Goal: Task Accomplishment & Management: Manage account settings

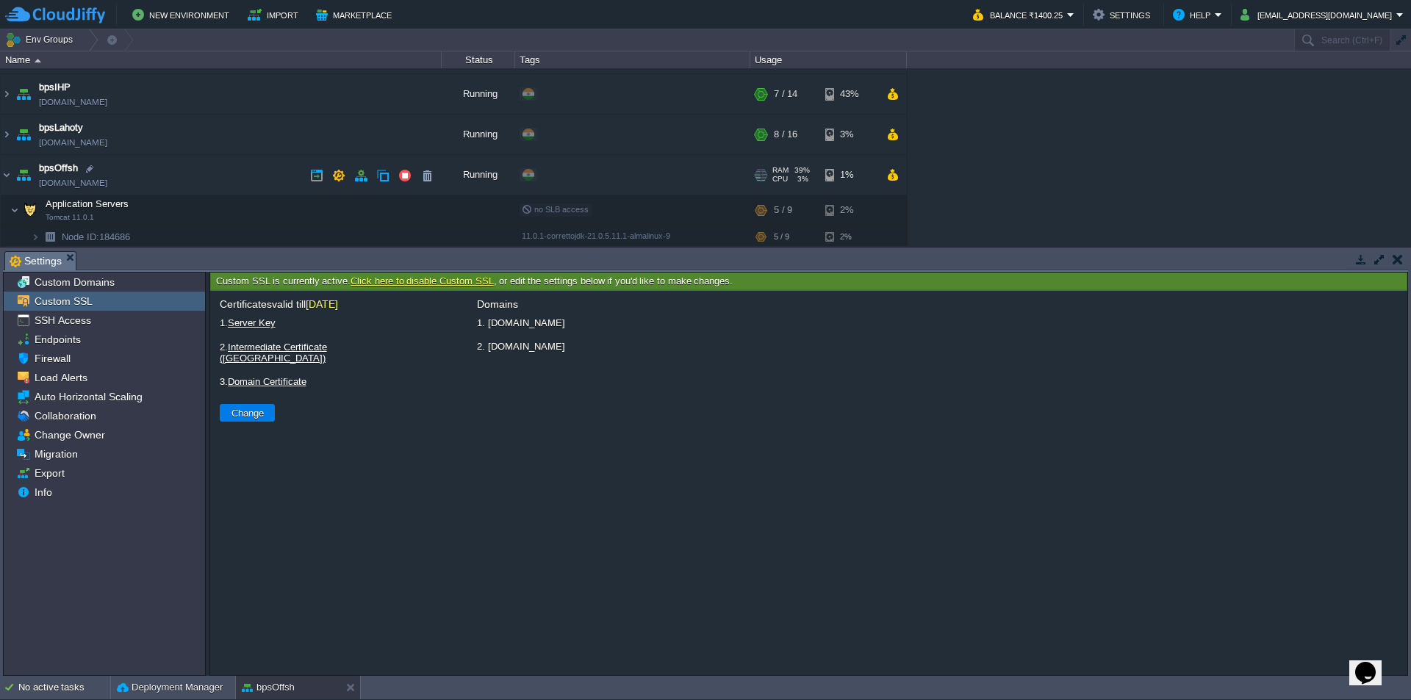
scroll to position [123, 0]
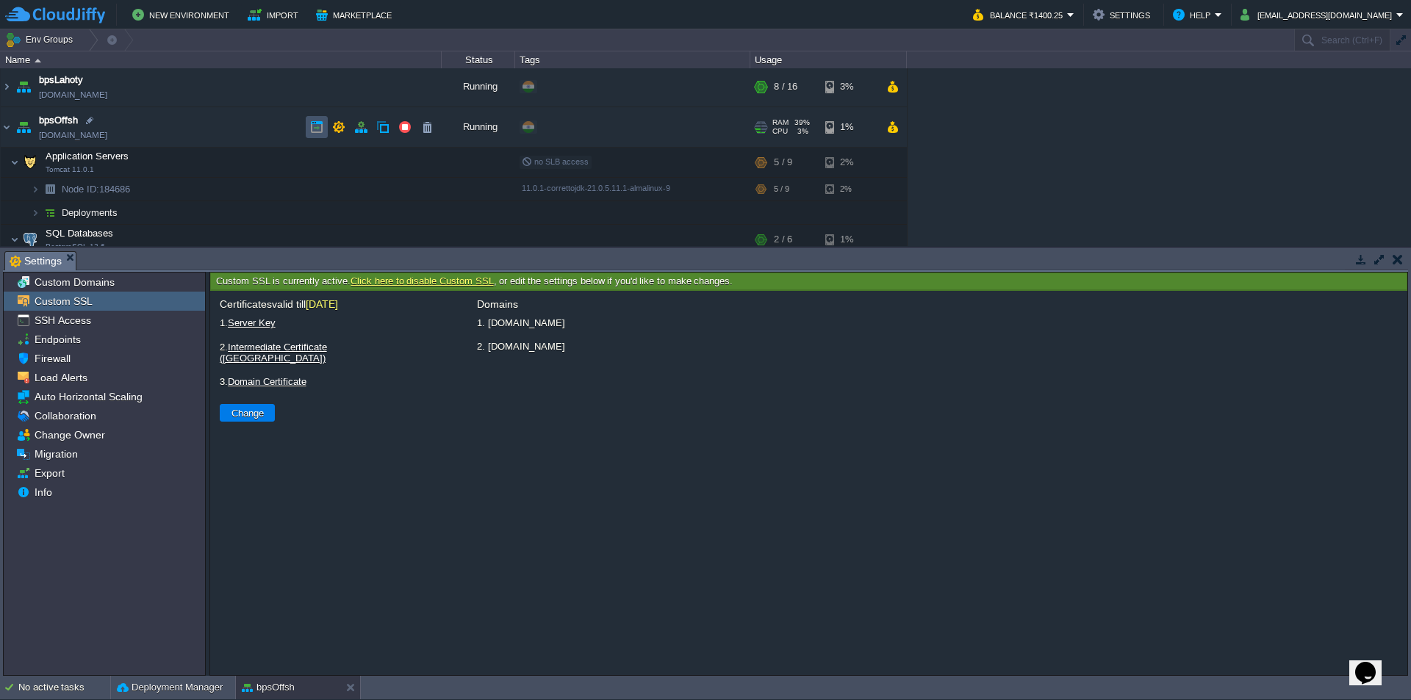
click at [315, 128] on button "button" at bounding box center [316, 127] width 13 height 13
click at [1400, 259] on button "button" at bounding box center [1398, 259] width 10 height 13
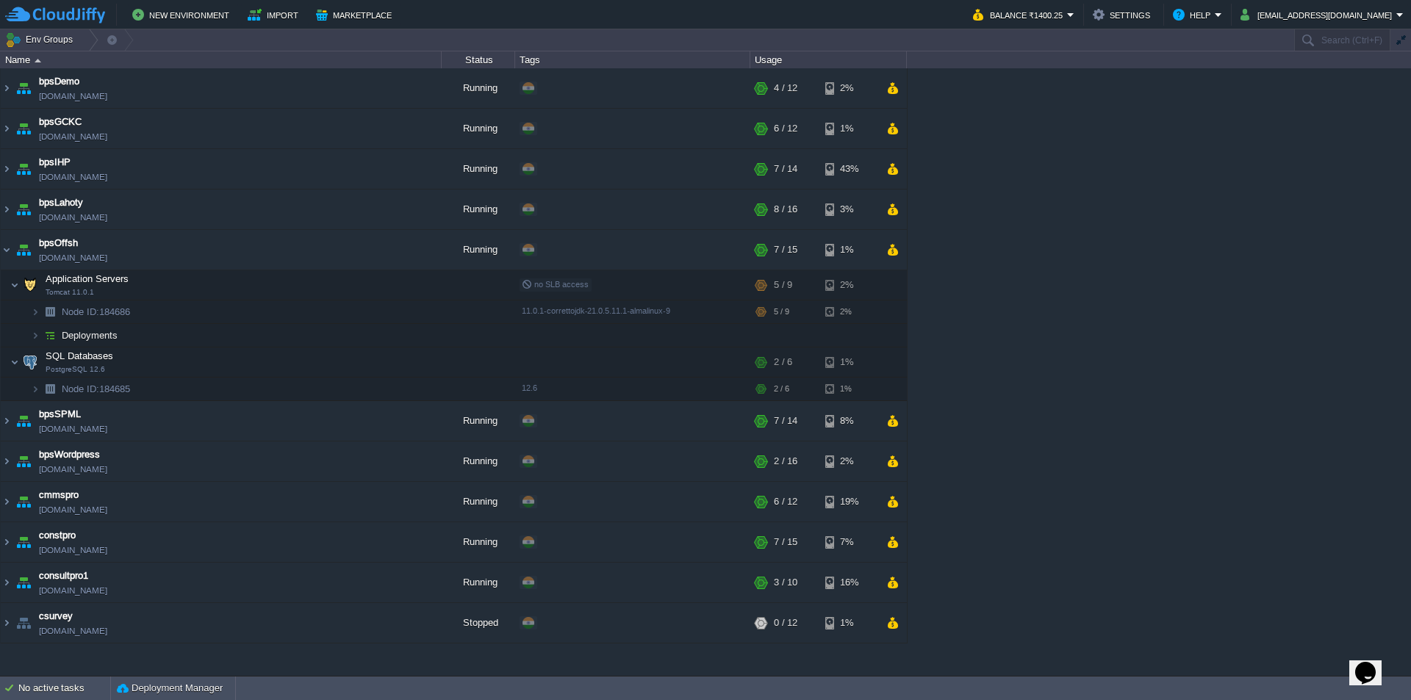
scroll to position [0, 0]
click at [7, 251] on img at bounding box center [7, 250] width 12 height 40
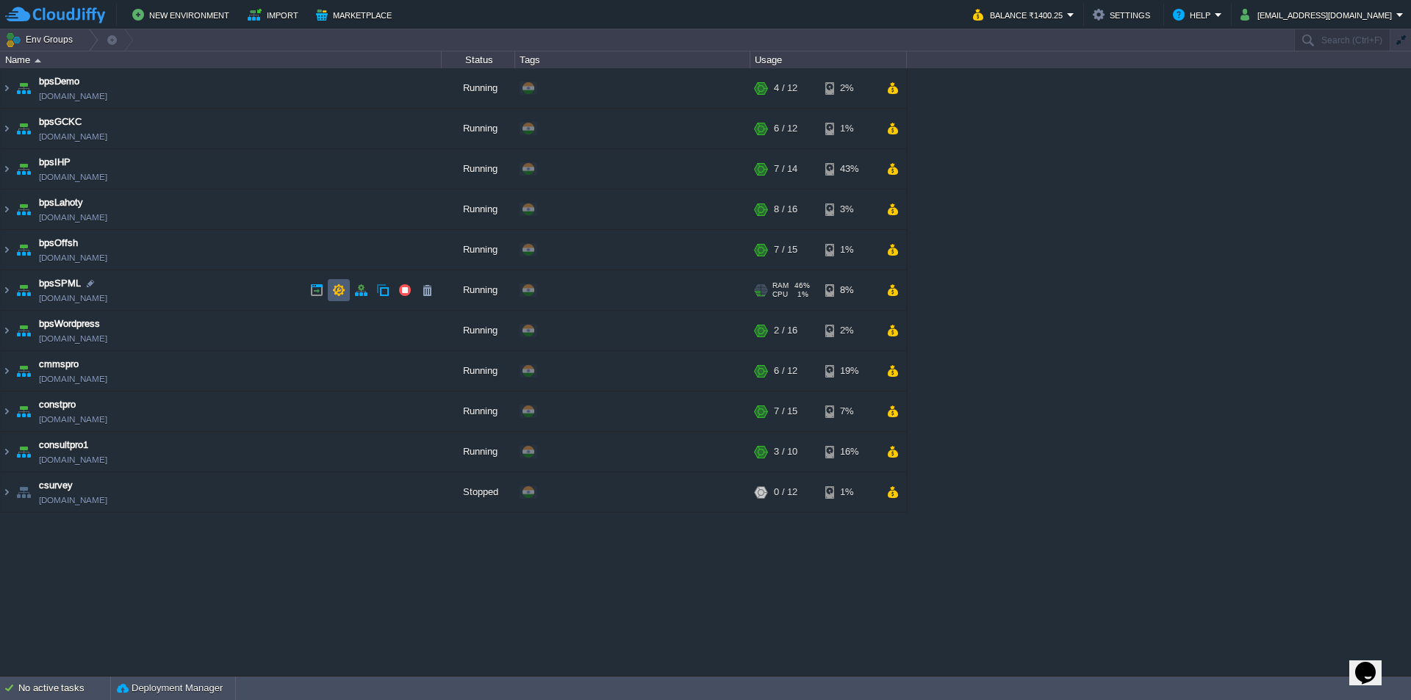
click at [337, 293] on button "button" at bounding box center [338, 290] width 13 height 13
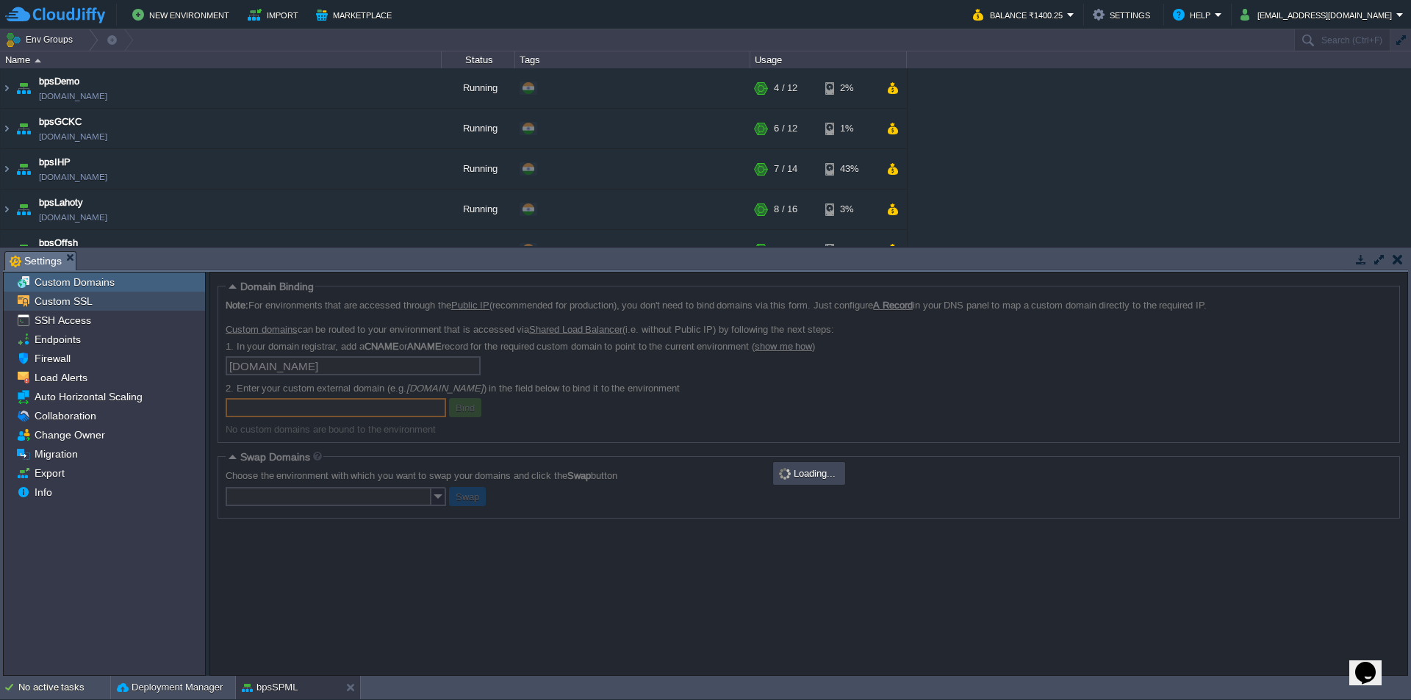
click at [71, 304] on span "Custom SSL" at bounding box center [63, 301] width 63 height 13
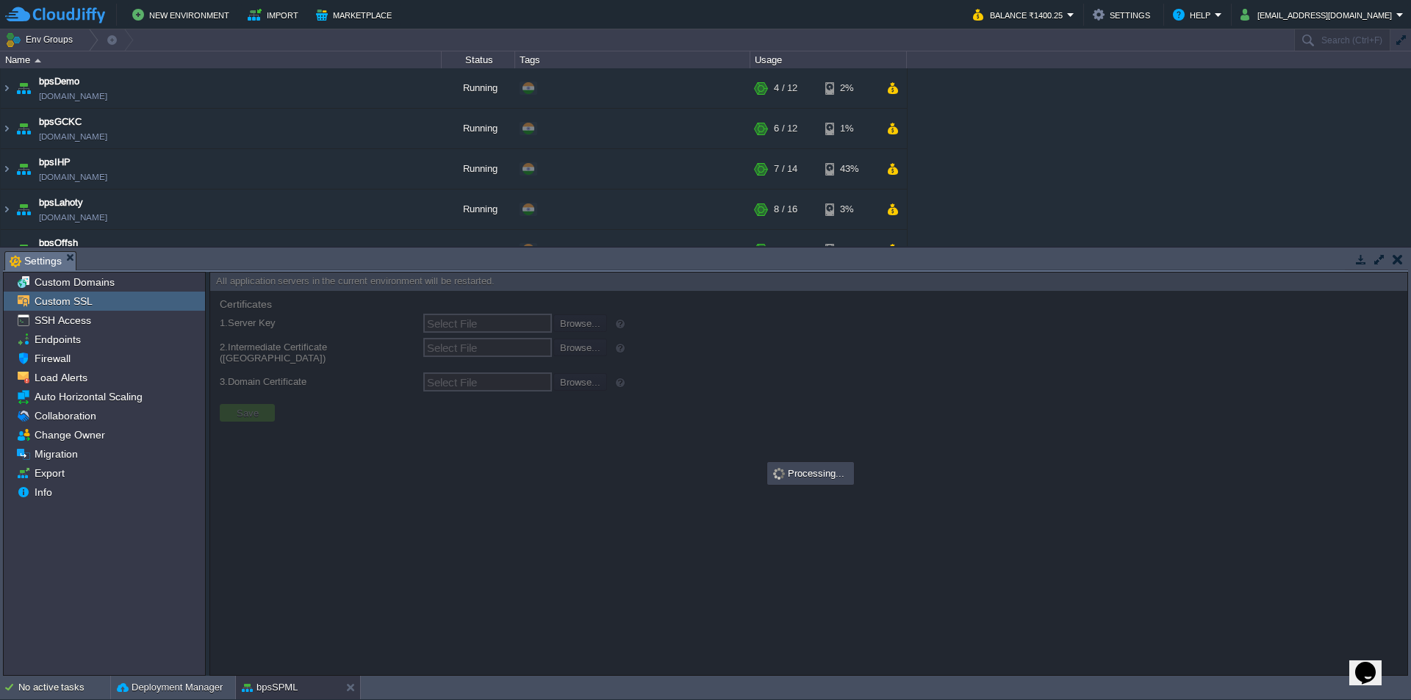
type input "Select File"
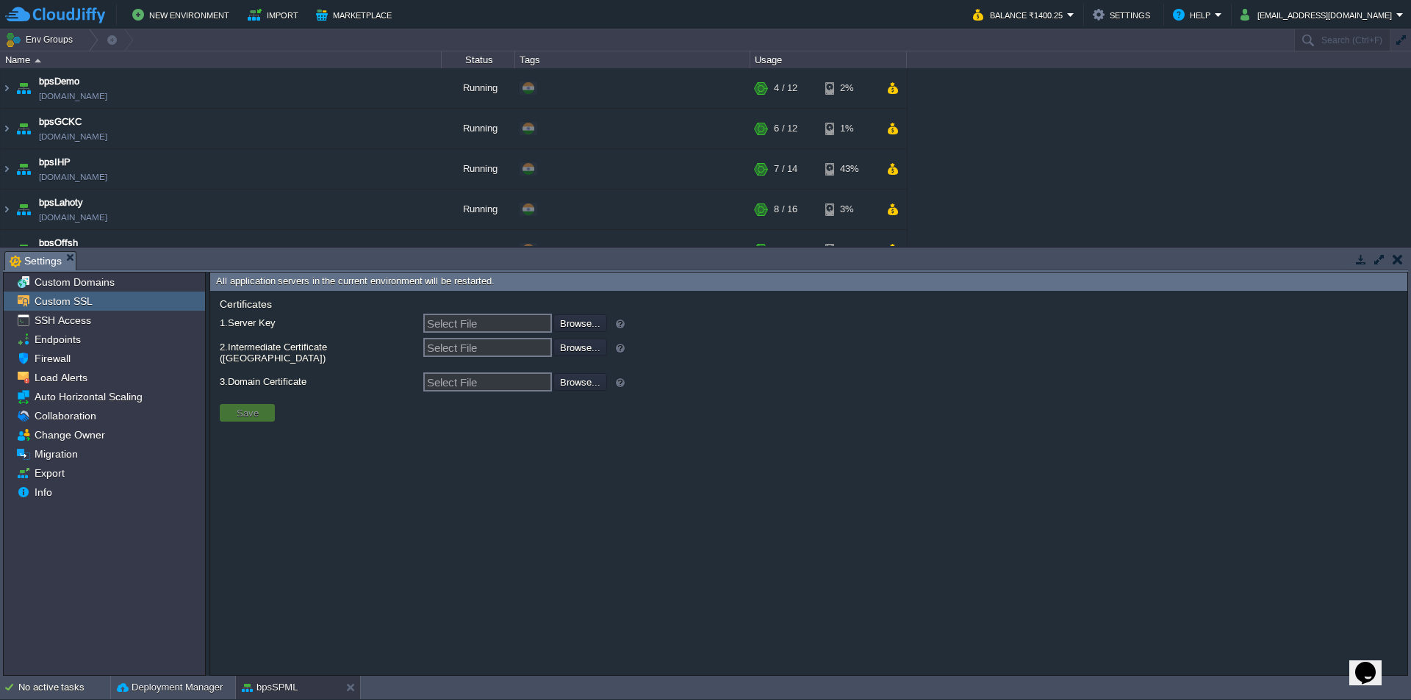
click at [505, 324] on input "Select File" at bounding box center [487, 323] width 129 height 19
click at [587, 324] on input "file" at bounding box center [514, 323] width 186 height 16
type input "C:\fakepath\star_buildprosoft_com.key"
type input "star_buildprosoft_com.key"
click at [569, 350] on input "file" at bounding box center [514, 347] width 186 height 16
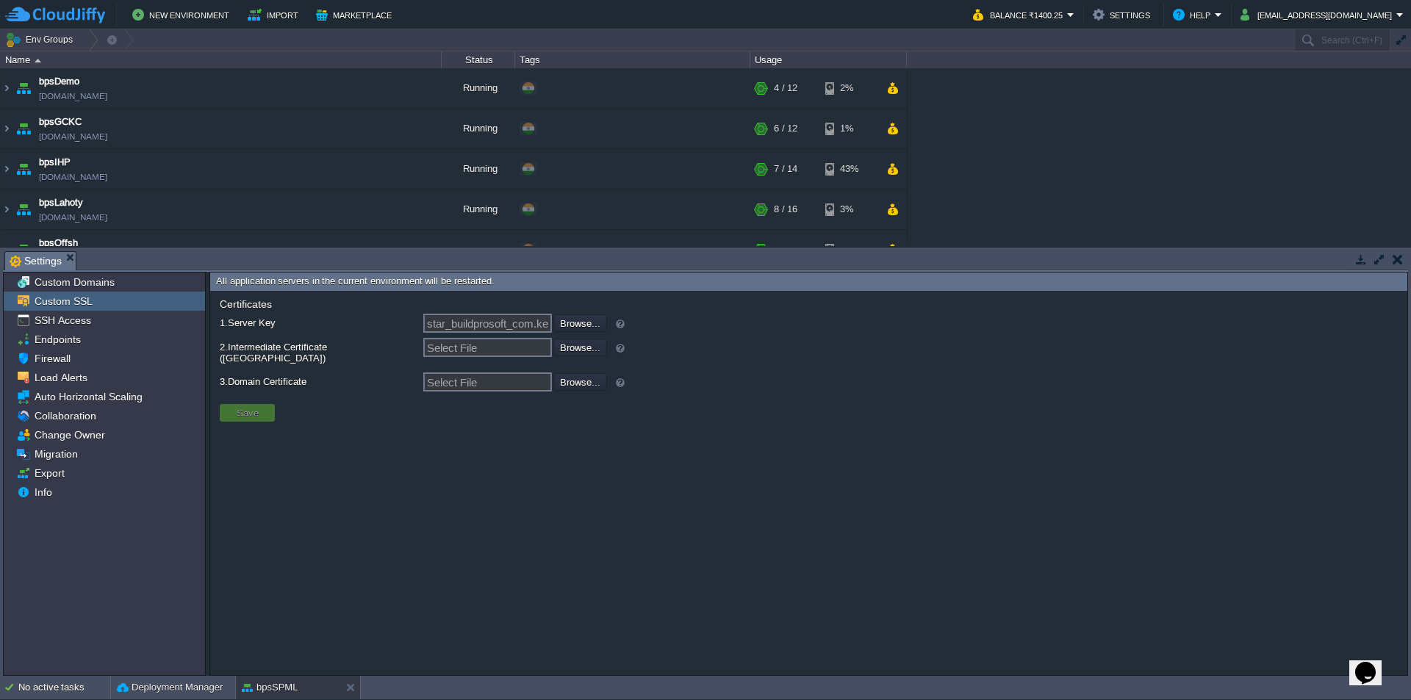
type input "C:\fakepath\My_CA_Bundle.ca-bundle"
type input "My_CA_Bundle.ca-bundle"
click at [591, 373] on input "file" at bounding box center [514, 381] width 186 height 16
type input "C:\fakepath\star_buildprosoft_com.crt"
type input "star_buildprosoft_com.crt"
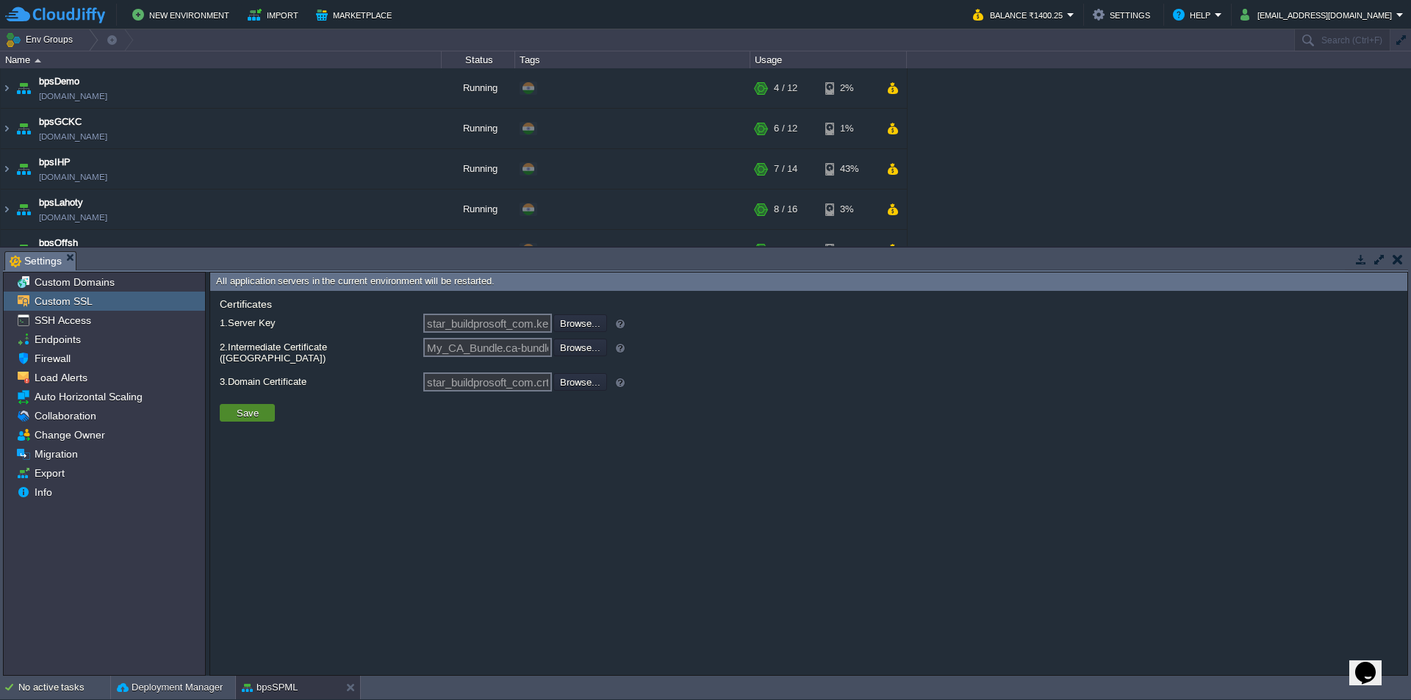
click at [246, 406] on button "Save" at bounding box center [247, 412] width 31 height 13
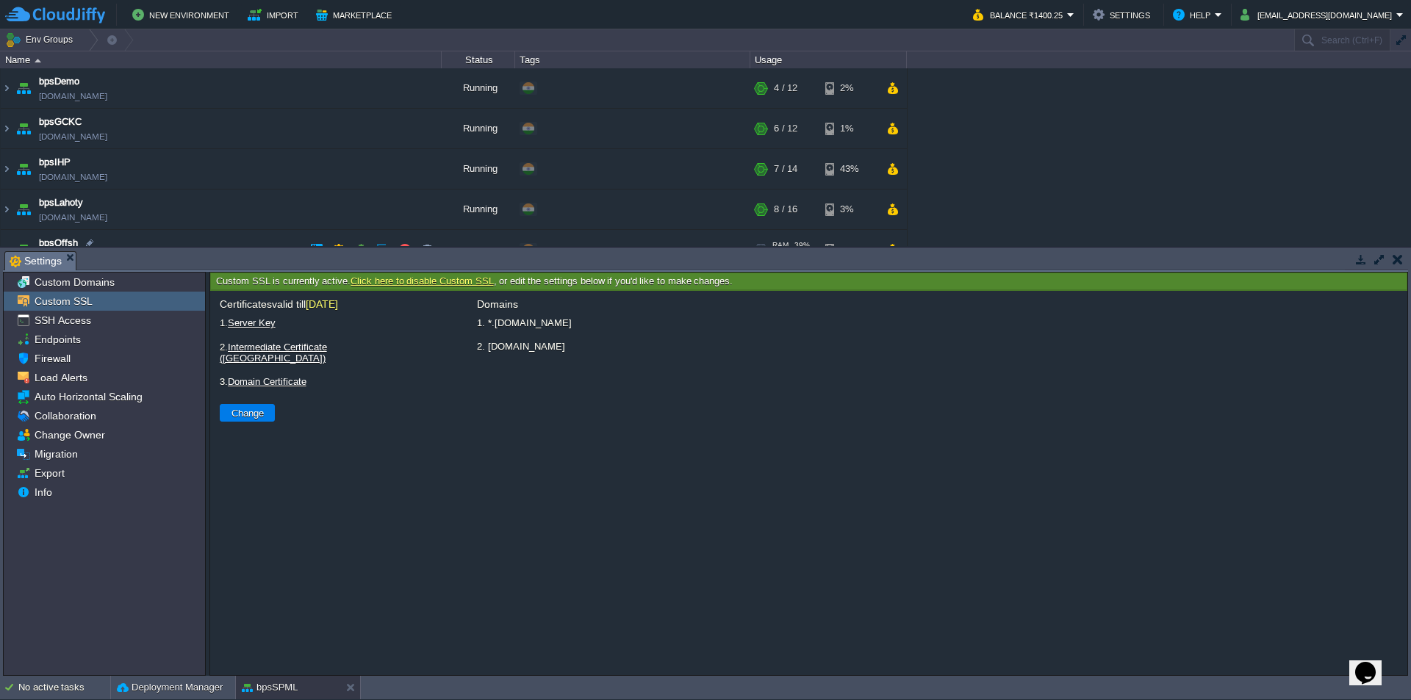
scroll to position [123, 0]
click at [319, 165] on button "button" at bounding box center [316, 167] width 13 height 13
click at [321, 169] on button "button" at bounding box center [316, 167] width 13 height 13
click at [1399, 265] on button "button" at bounding box center [1398, 259] width 10 height 13
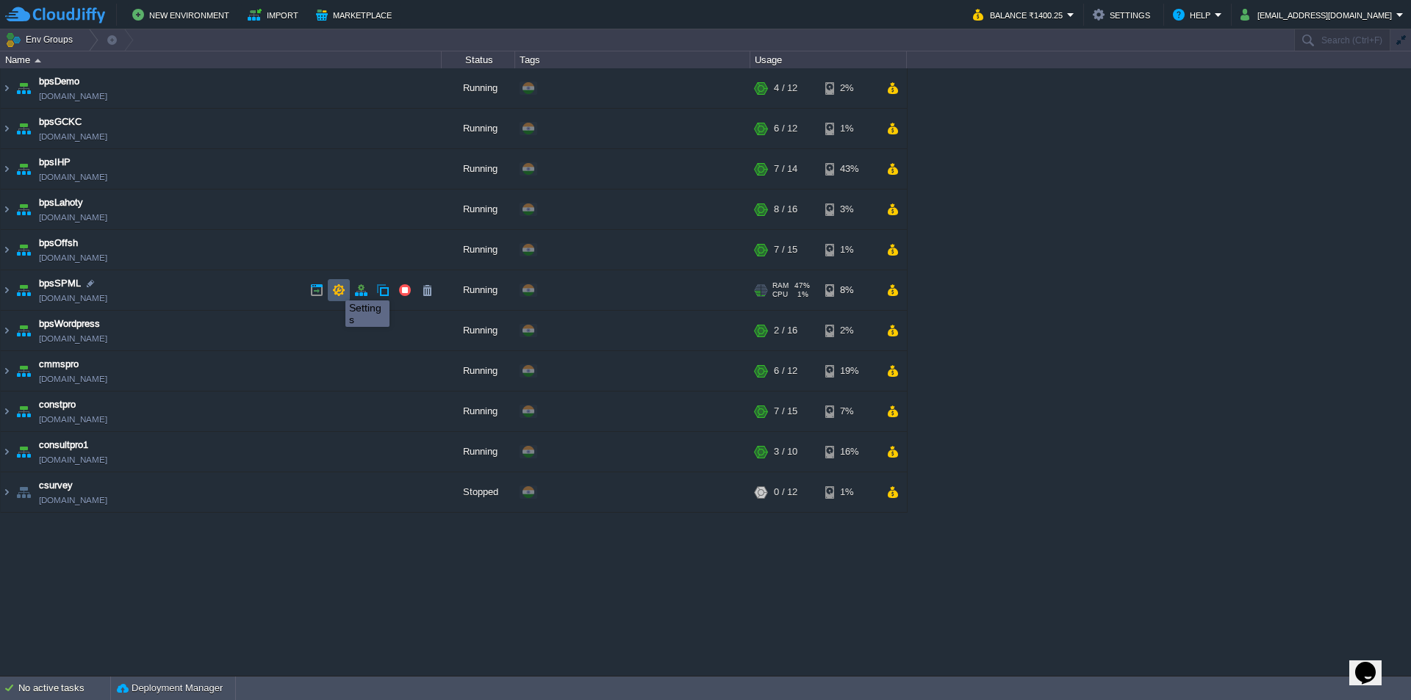
click at [335, 287] on button "button" at bounding box center [338, 290] width 13 height 13
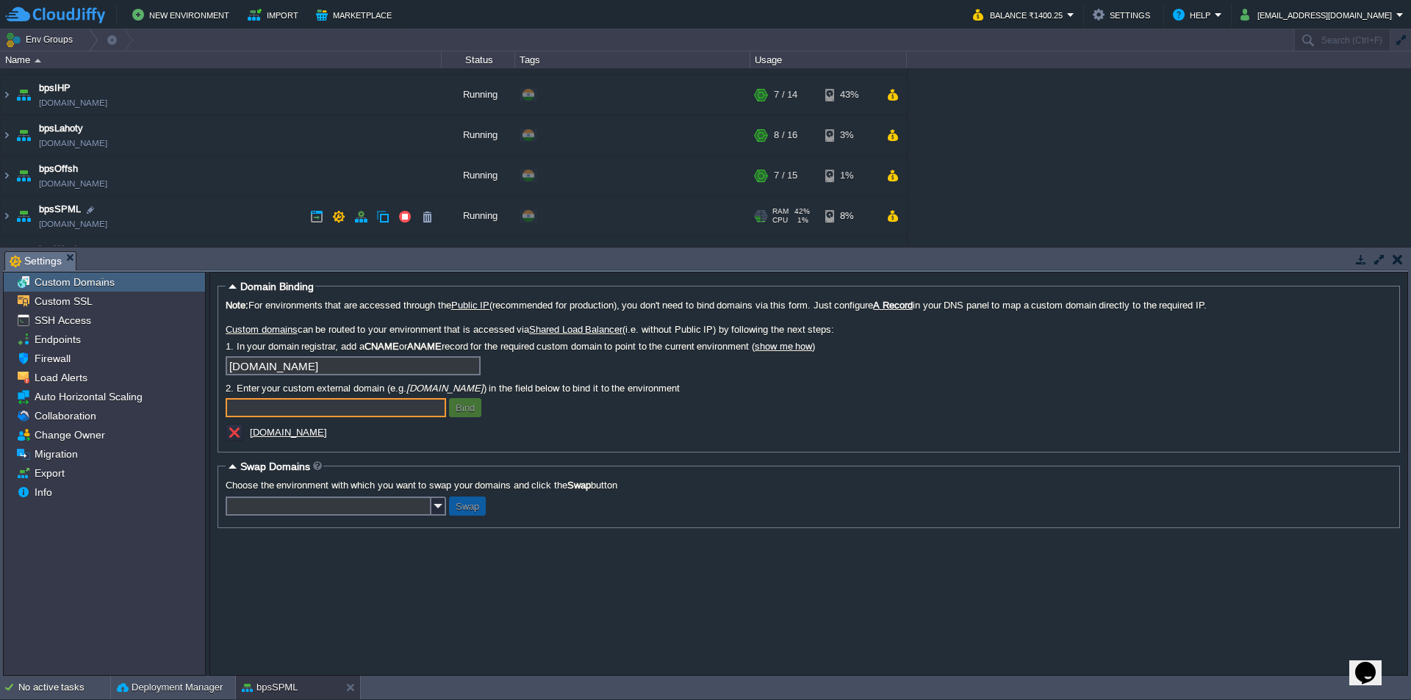
scroll to position [123, 0]
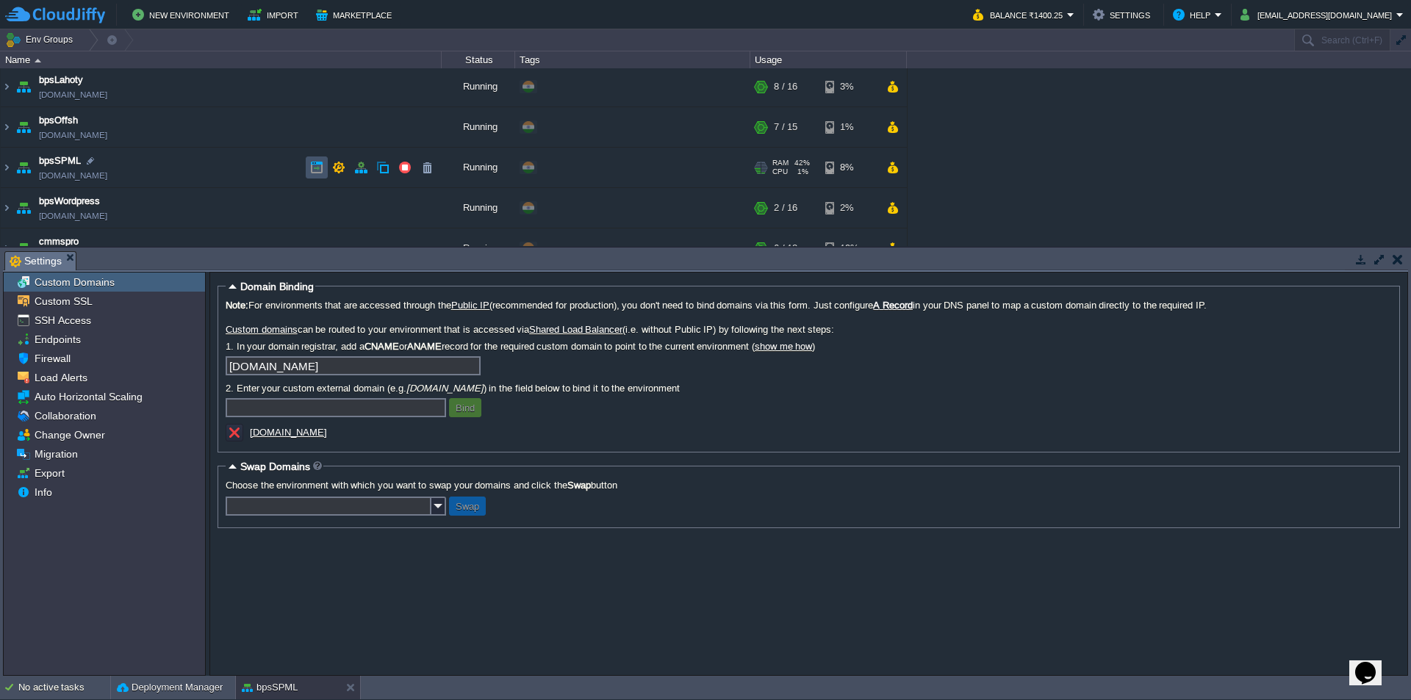
click at [322, 166] on button "button" at bounding box center [316, 167] width 13 height 13
click at [1222, 15] on em "Help" at bounding box center [1197, 15] width 49 height 18
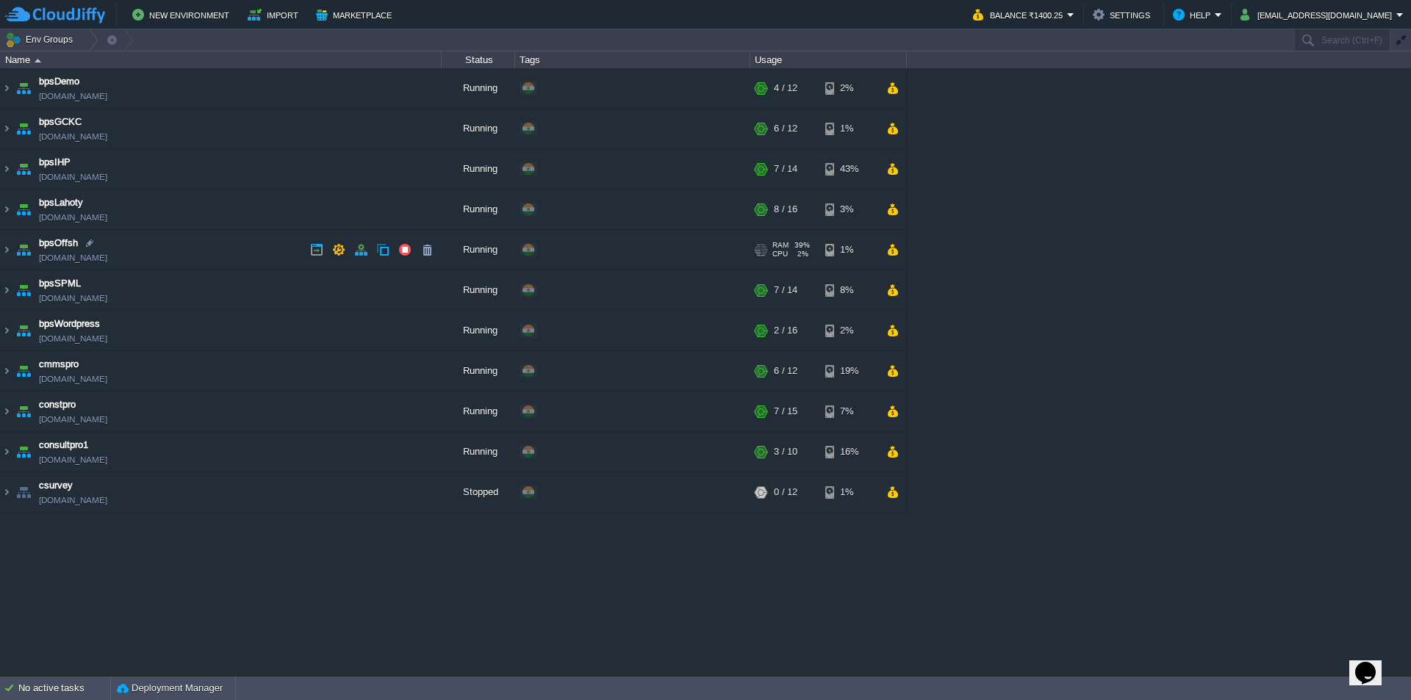
scroll to position [0, 0]
